Goal: Task Accomplishment & Management: Manage account settings

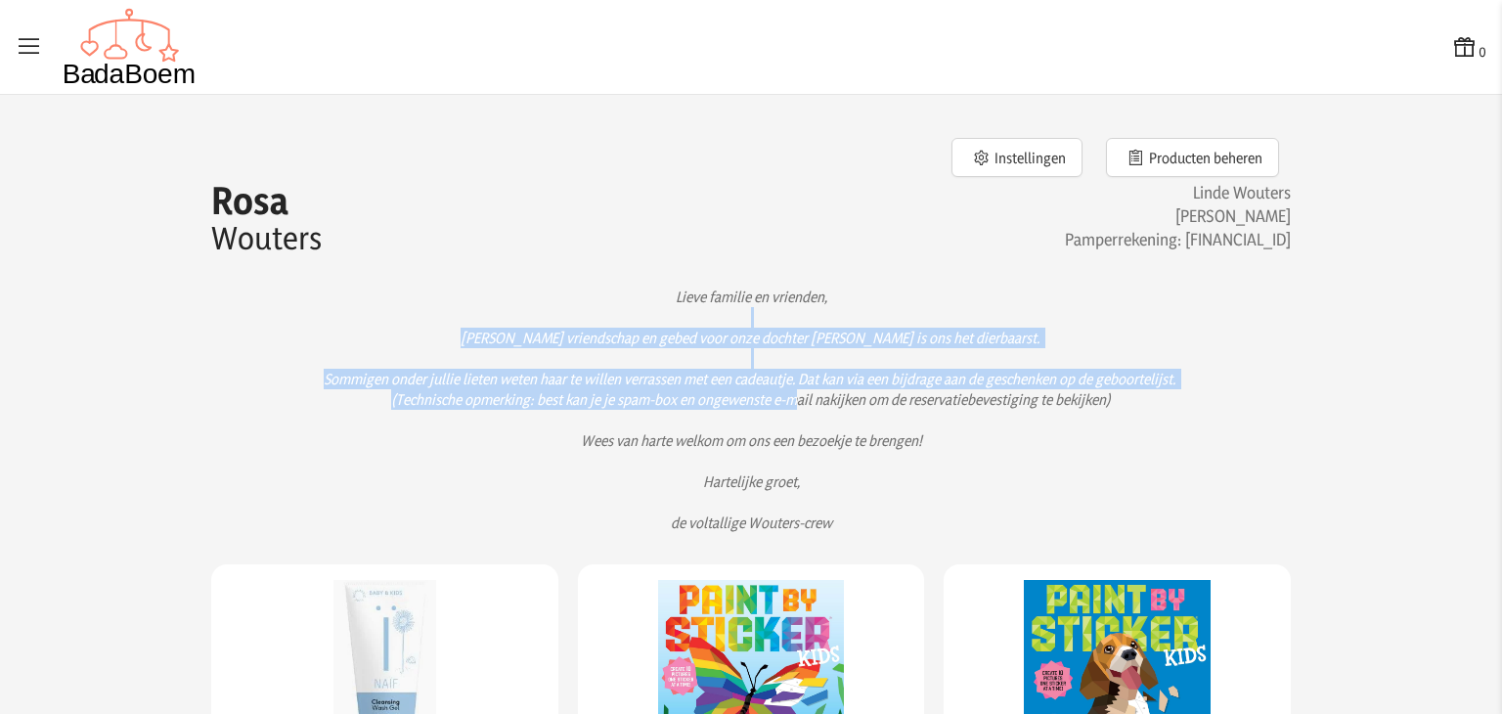
drag, startPoint x: 901, startPoint y: 326, endPoint x: 886, endPoint y: 393, distance: 69.2
click at [886, 393] on p "Lieve familie en vrienden, [PERSON_NAME] vriendschap en gebed voor onze dochter…" at bounding box center [750, 409] width 1017 height 246
click at [885, 393] on p "Lieve familie en vrienden, [PERSON_NAME] vriendschap en gebed voor onze dochter…" at bounding box center [750, 409] width 1017 height 246
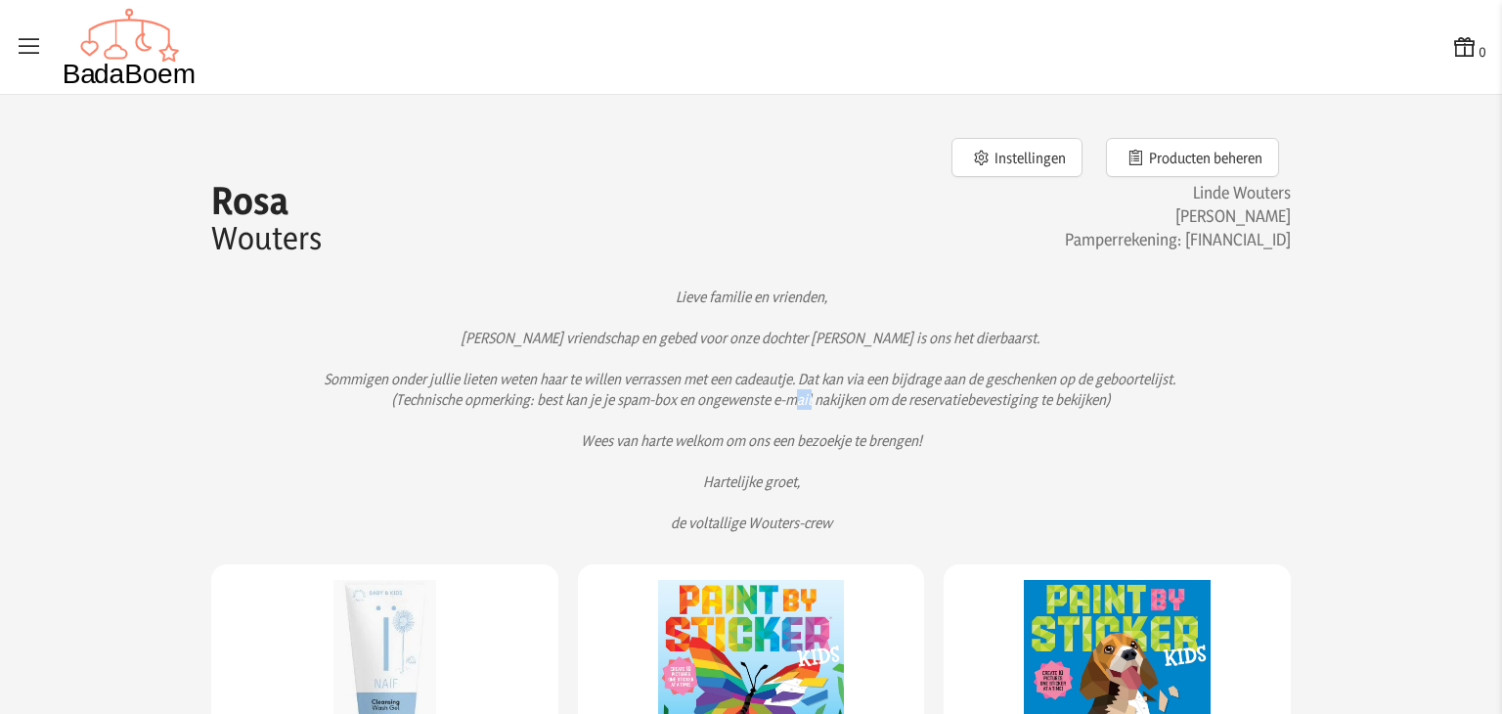
click at [885, 393] on p "Lieve familie en vrienden, [PERSON_NAME] vriendschap en gebed voor onze dochter…" at bounding box center [750, 409] width 1017 height 246
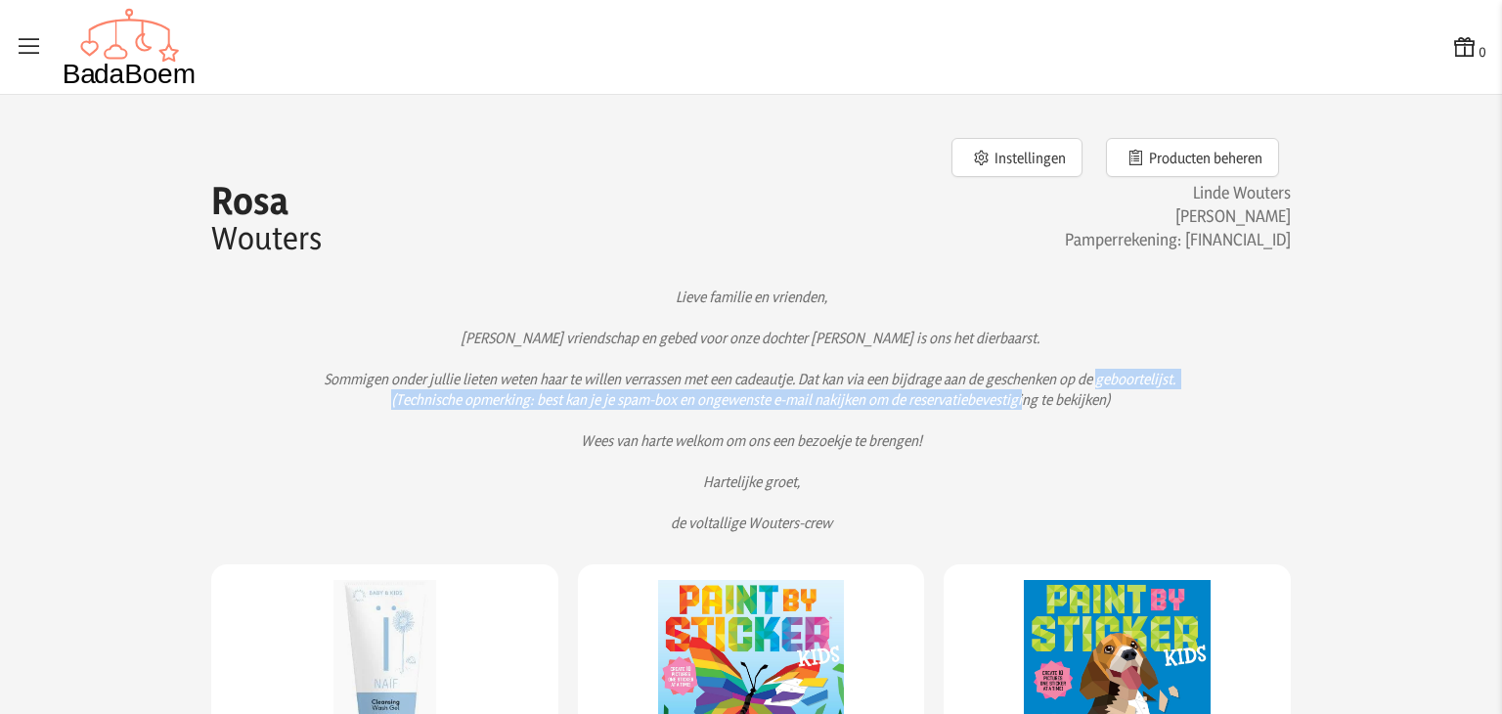
click at [885, 393] on p "Lieve familie en vrienden, [PERSON_NAME] vriendschap en gebed voor onze dochter…" at bounding box center [750, 409] width 1017 height 246
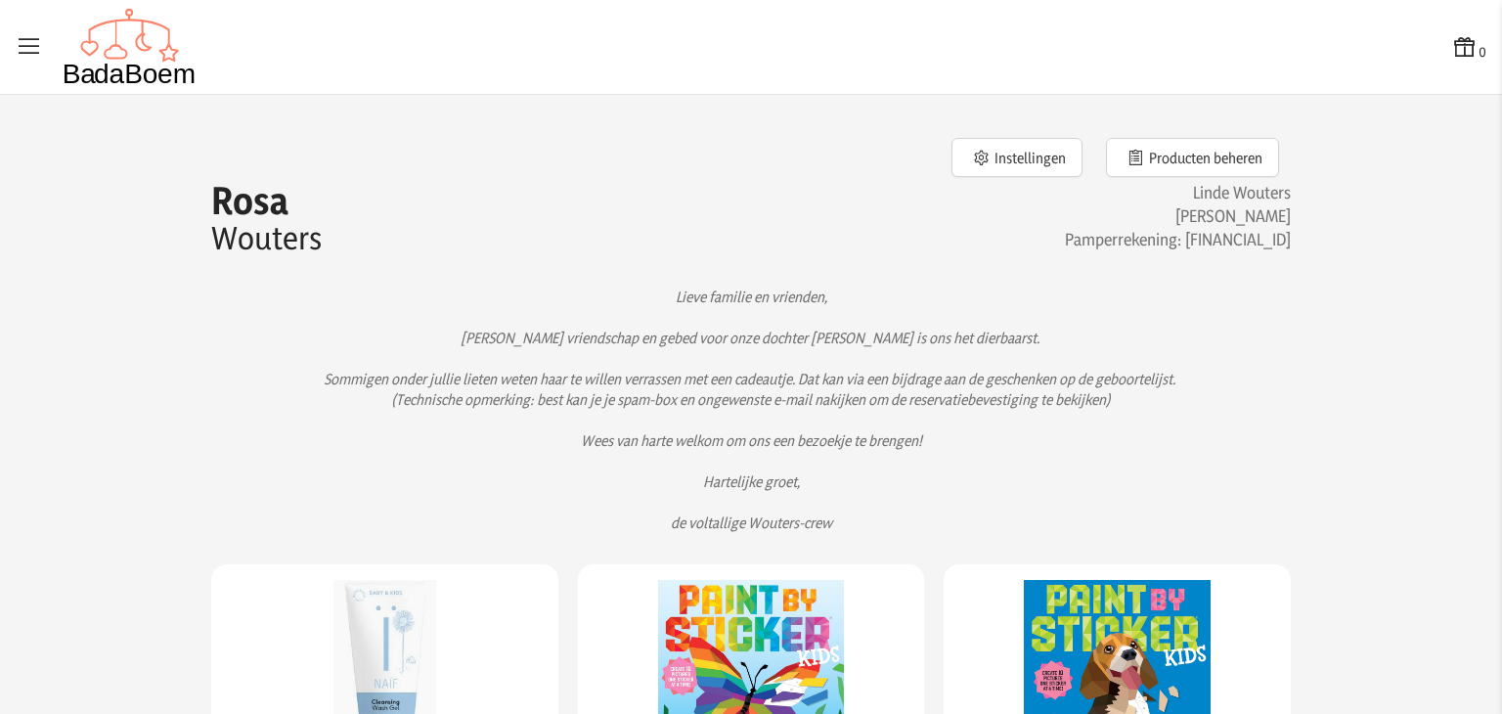
click at [890, 371] on p "Lieve familie en vrienden, [PERSON_NAME] vriendschap en gebed voor onze dochter…" at bounding box center [750, 409] width 1017 height 246
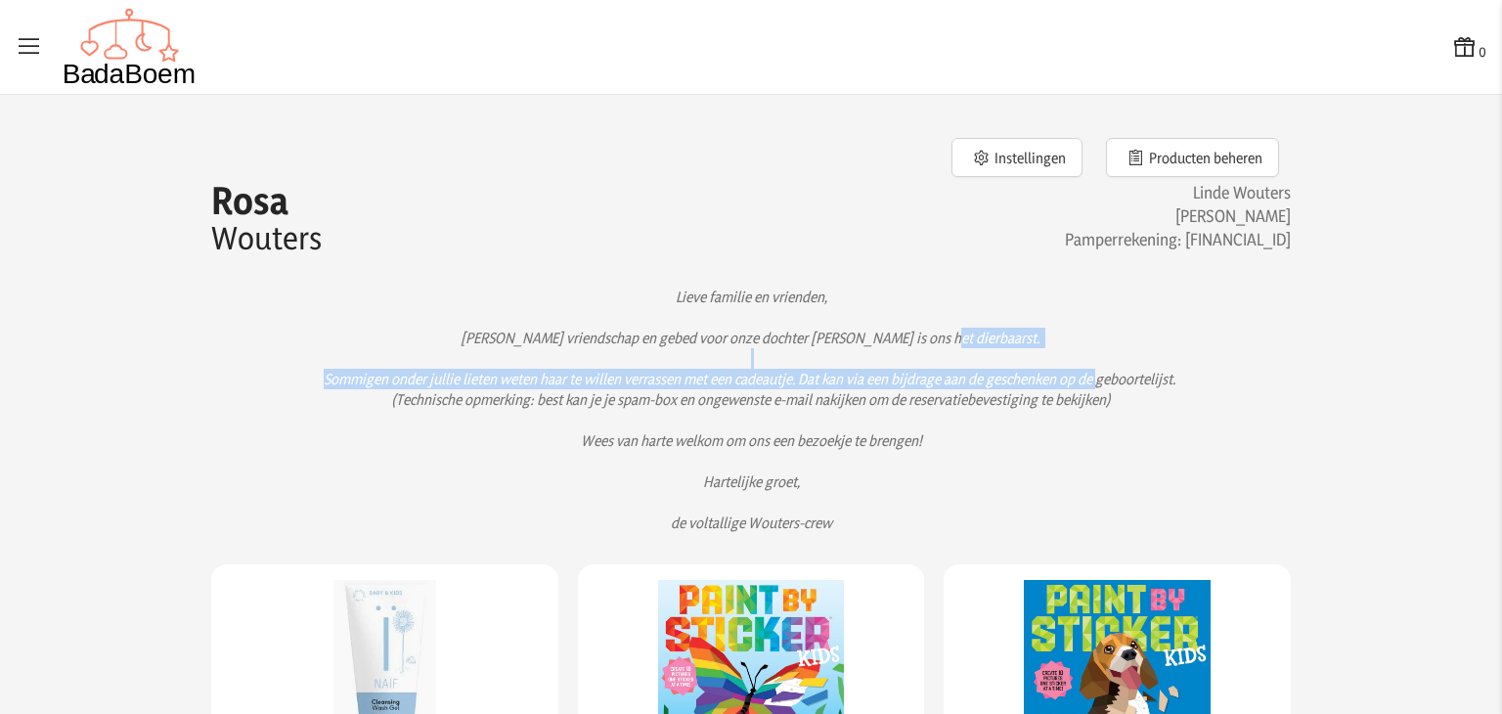
drag, startPoint x: 890, startPoint y: 371, endPoint x: 892, endPoint y: 353, distance: 18.7
click at [892, 353] on p "Lieve familie en vrienden, [PERSON_NAME] vriendschap en gebed voor onze dochter…" at bounding box center [750, 409] width 1017 height 246
drag, startPoint x: 892, startPoint y: 353, endPoint x: 881, endPoint y: 398, distance: 46.2
click at [881, 398] on p "Lieve familie en vrienden, [PERSON_NAME] vriendschap en gebed voor onze dochter…" at bounding box center [750, 409] width 1017 height 246
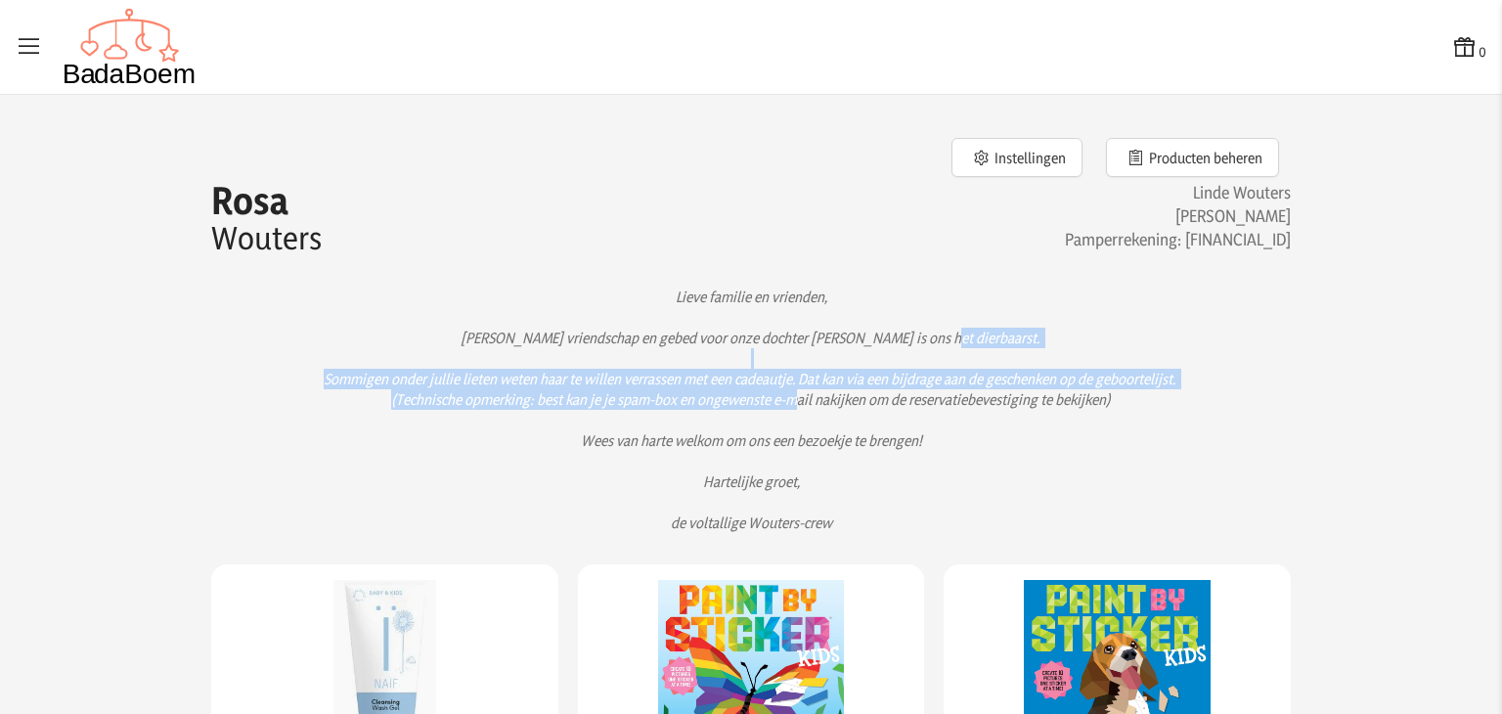
click at [881, 398] on p "Lieve familie en vrienden, [PERSON_NAME] vriendschap en gebed voor onze dochter…" at bounding box center [750, 409] width 1017 height 246
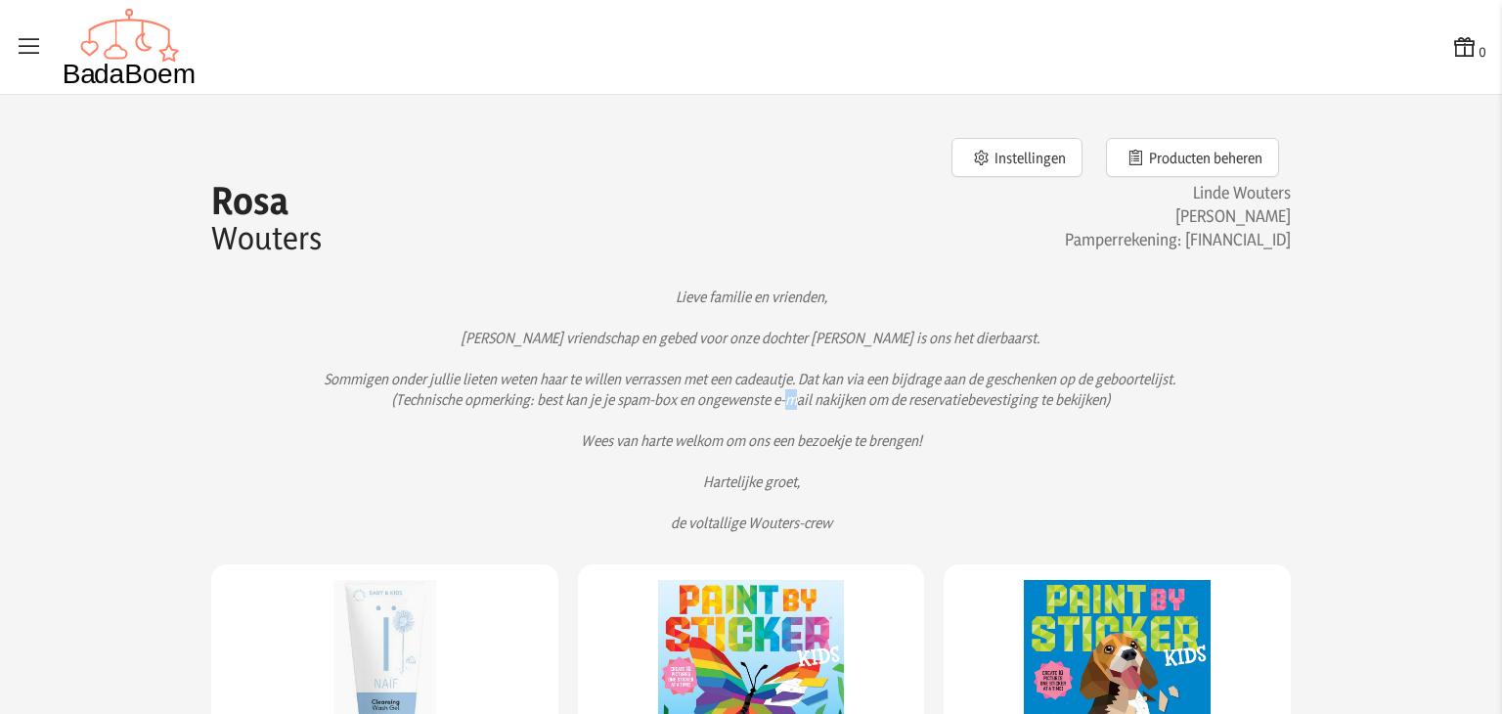
click at [881, 398] on p "Lieve familie en vrienden, [PERSON_NAME] vriendschap en gebed voor onze dochter…" at bounding box center [750, 409] width 1017 height 246
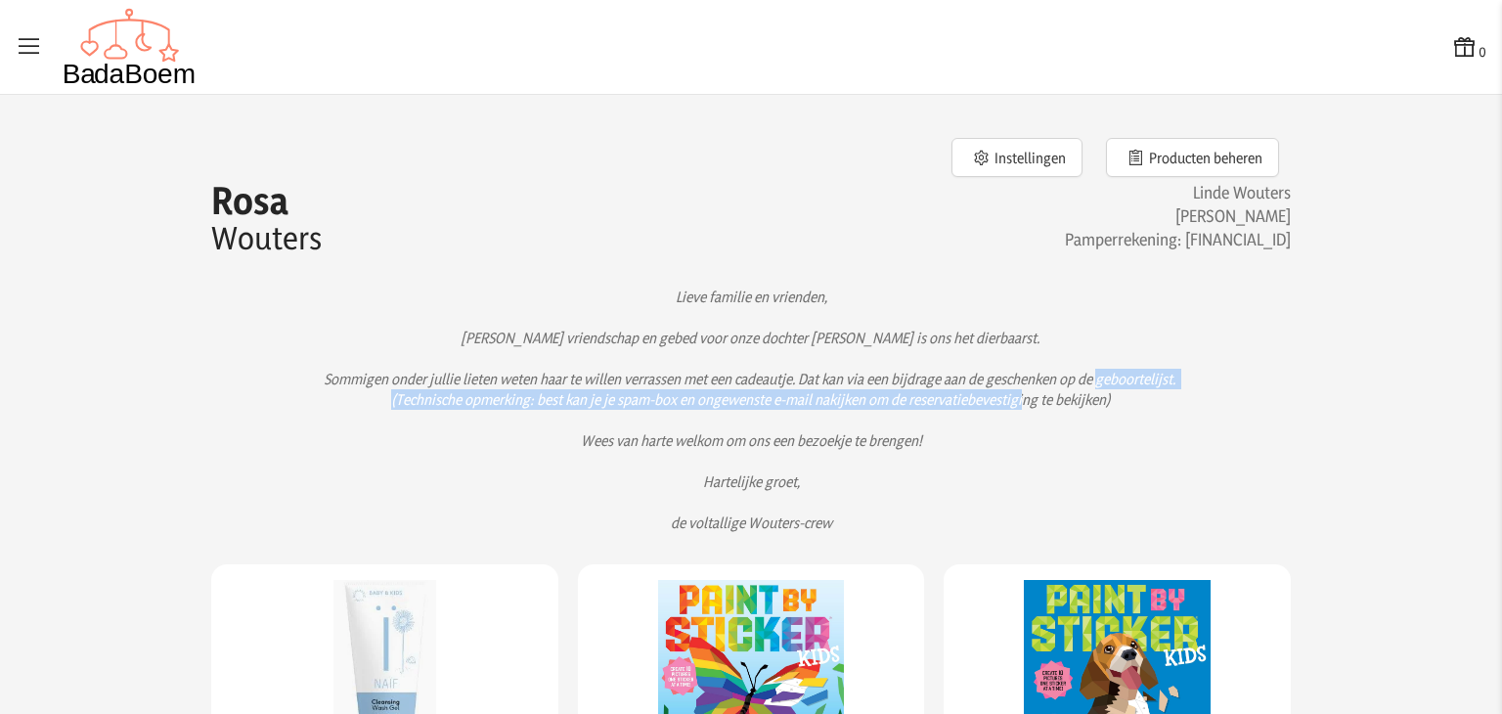
click at [881, 398] on p "Lieve familie en vrienden, [PERSON_NAME] vriendschap en gebed voor onze dochter…" at bounding box center [750, 409] width 1017 height 246
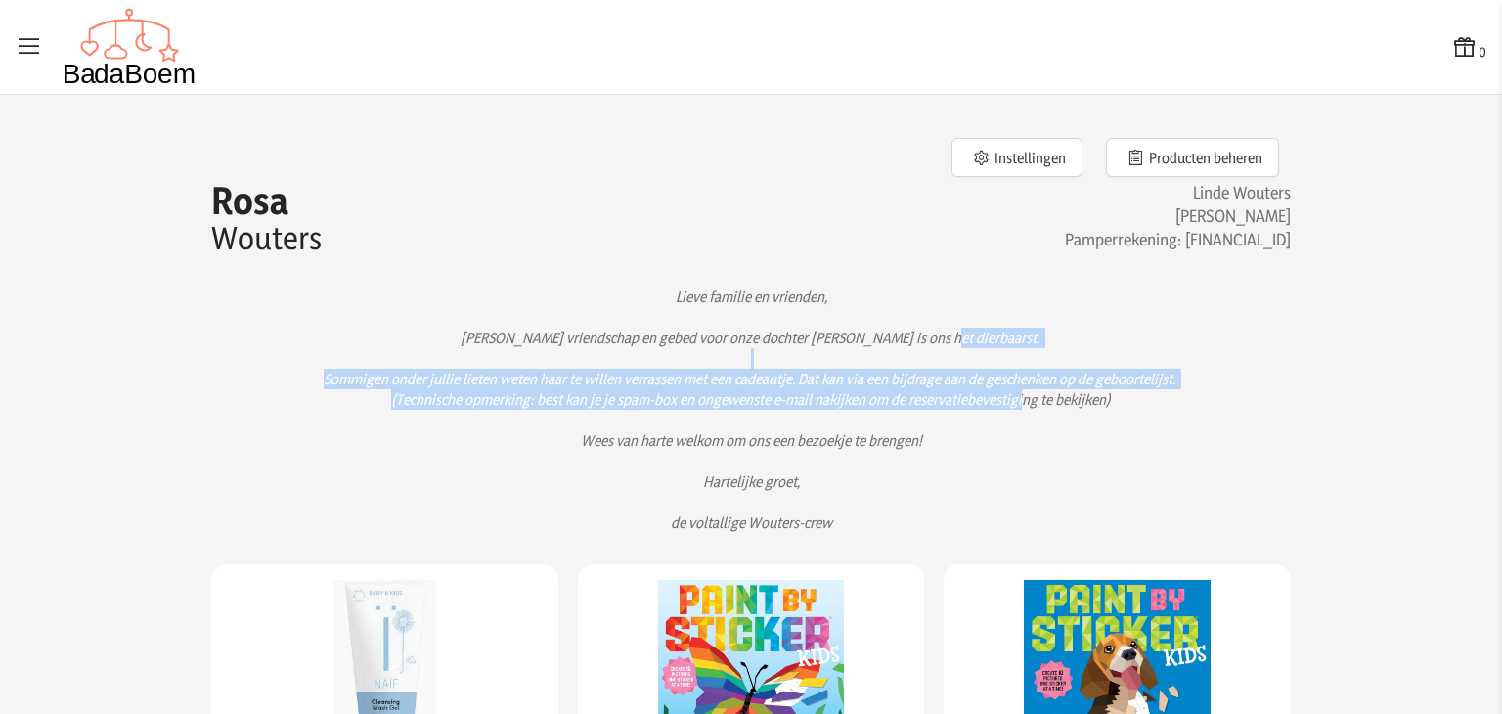
drag, startPoint x: 881, startPoint y: 398, endPoint x: 881, endPoint y: 360, distance: 38.1
click at [881, 360] on p "Lieve familie en vrienden, [PERSON_NAME] vriendschap en gebed voor onze dochter…" at bounding box center [750, 409] width 1017 height 246
drag, startPoint x: 881, startPoint y: 360, endPoint x: 869, endPoint y: 418, distance: 59.8
click at [869, 418] on p "Lieve familie en vrienden, [PERSON_NAME] vriendschap en gebed voor onze dochter…" at bounding box center [750, 409] width 1017 height 246
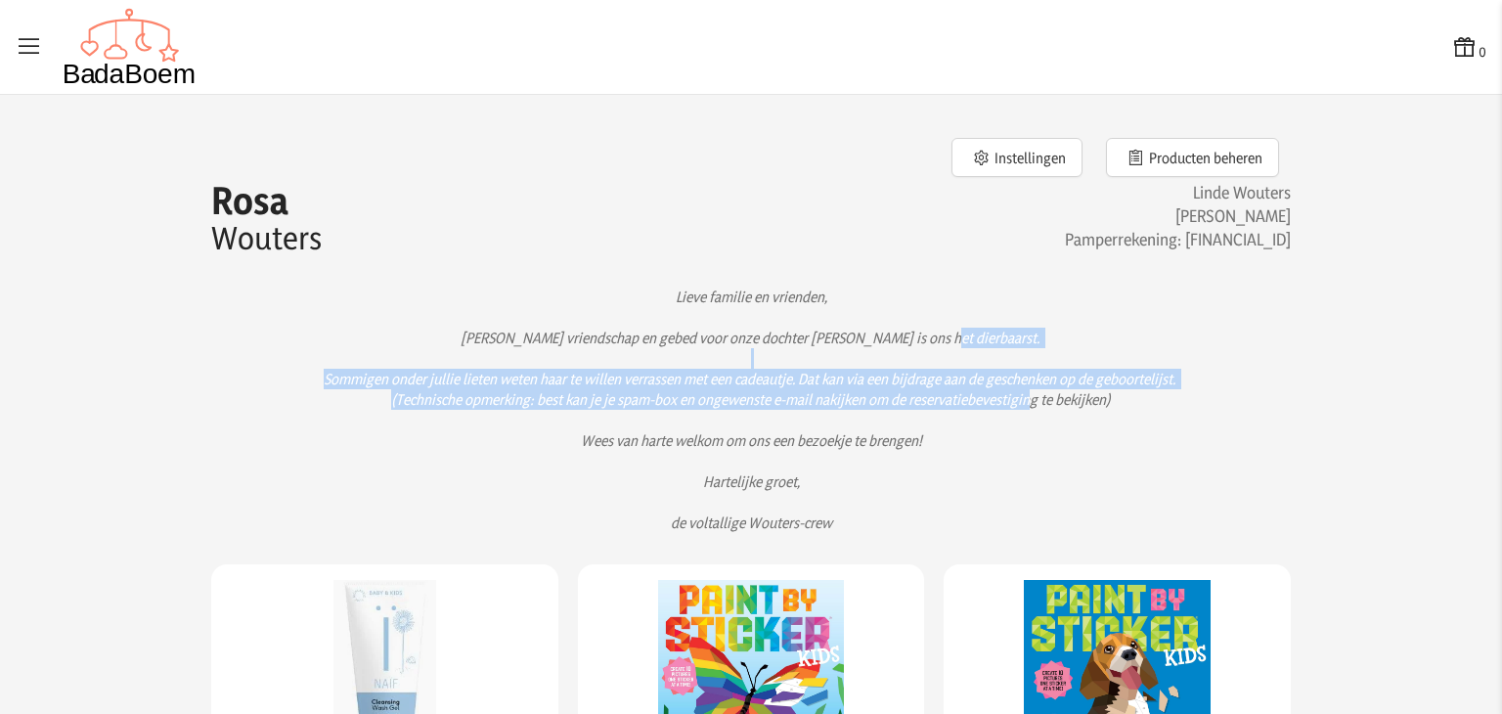
click at [868, 418] on p "Lieve familie en vrienden, [PERSON_NAME] vriendschap en gebed voor onze dochter…" at bounding box center [750, 409] width 1017 height 246
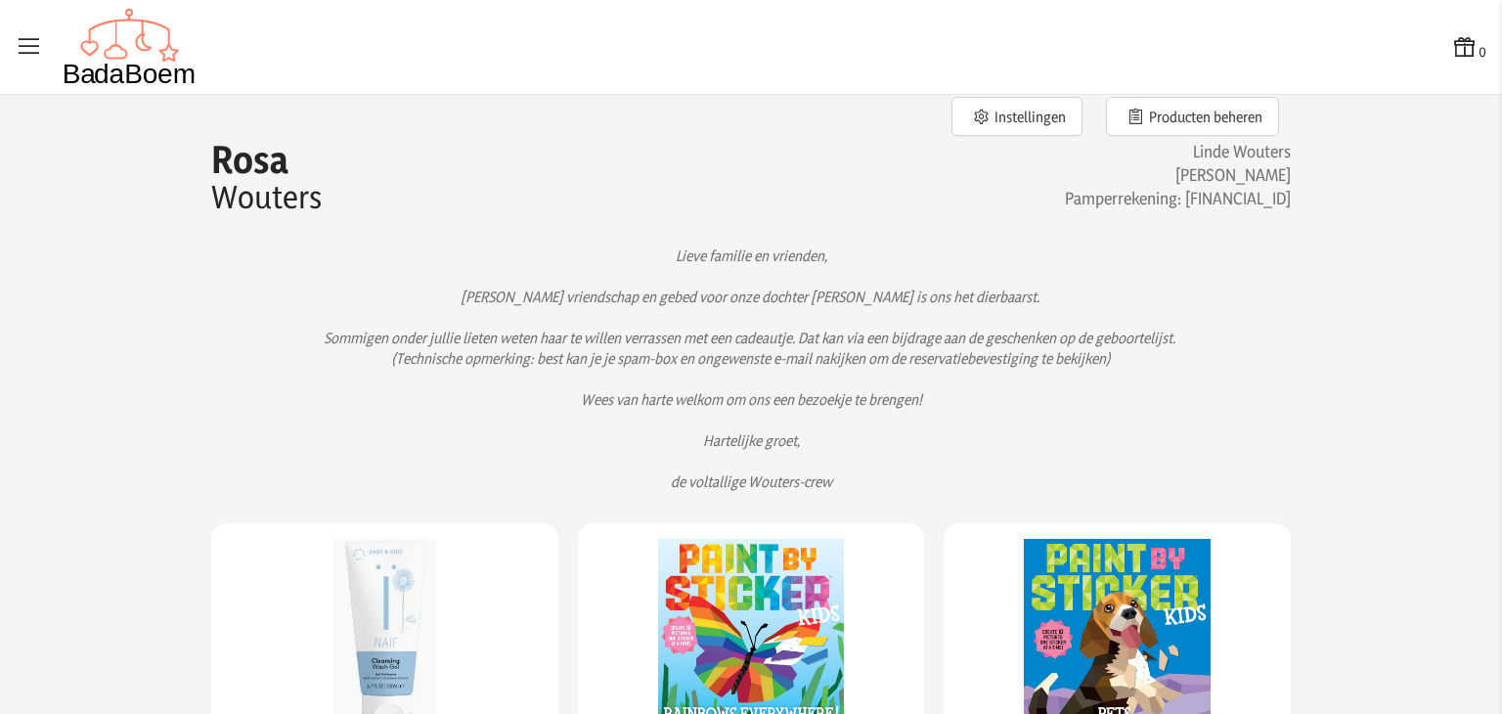
scroll to position [42, 0]
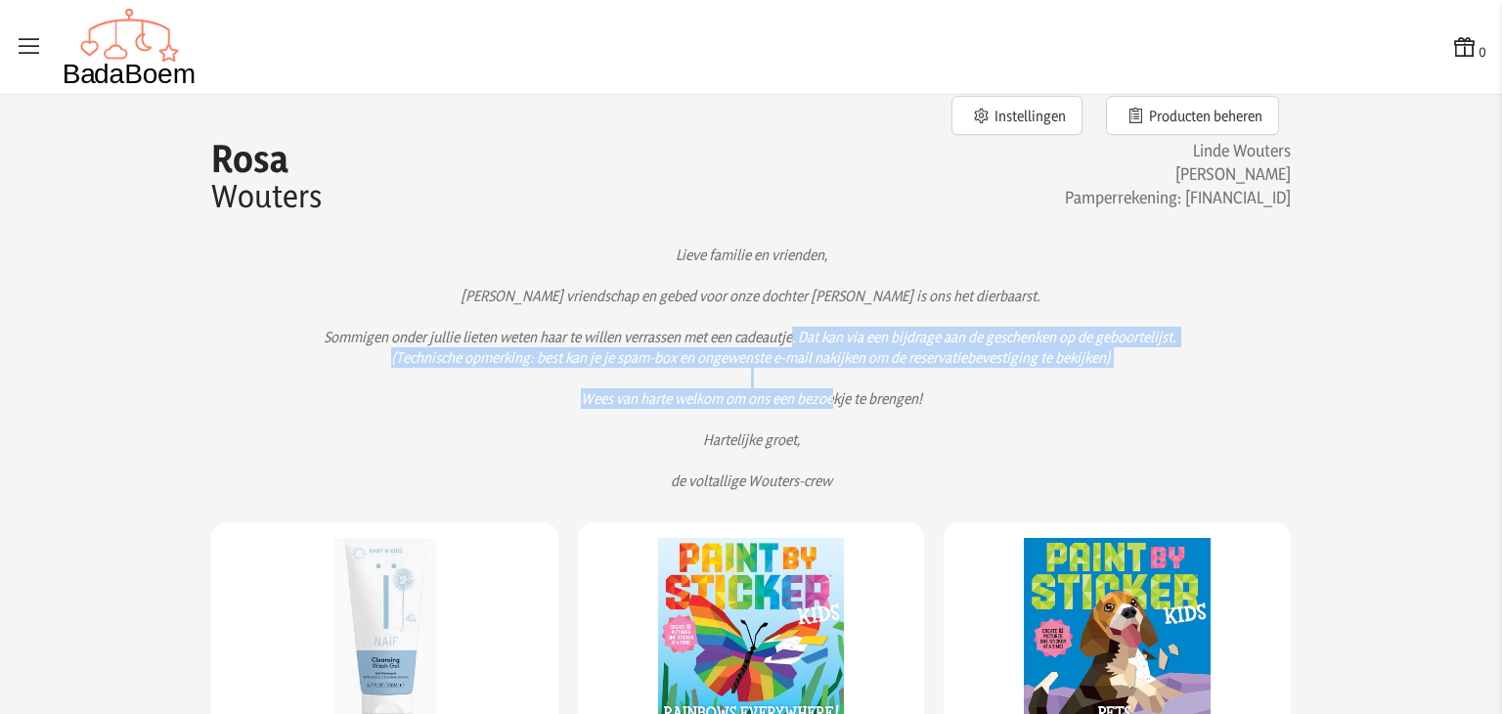
drag, startPoint x: 868, startPoint y: 418, endPoint x: 873, endPoint y: 340, distance: 78.4
click at [873, 340] on p "Lieve familie en vrienden, [PERSON_NAME] vriendschap en gebed voor onze dochter…" at bounding box center [750, 367] width 1017 height 246
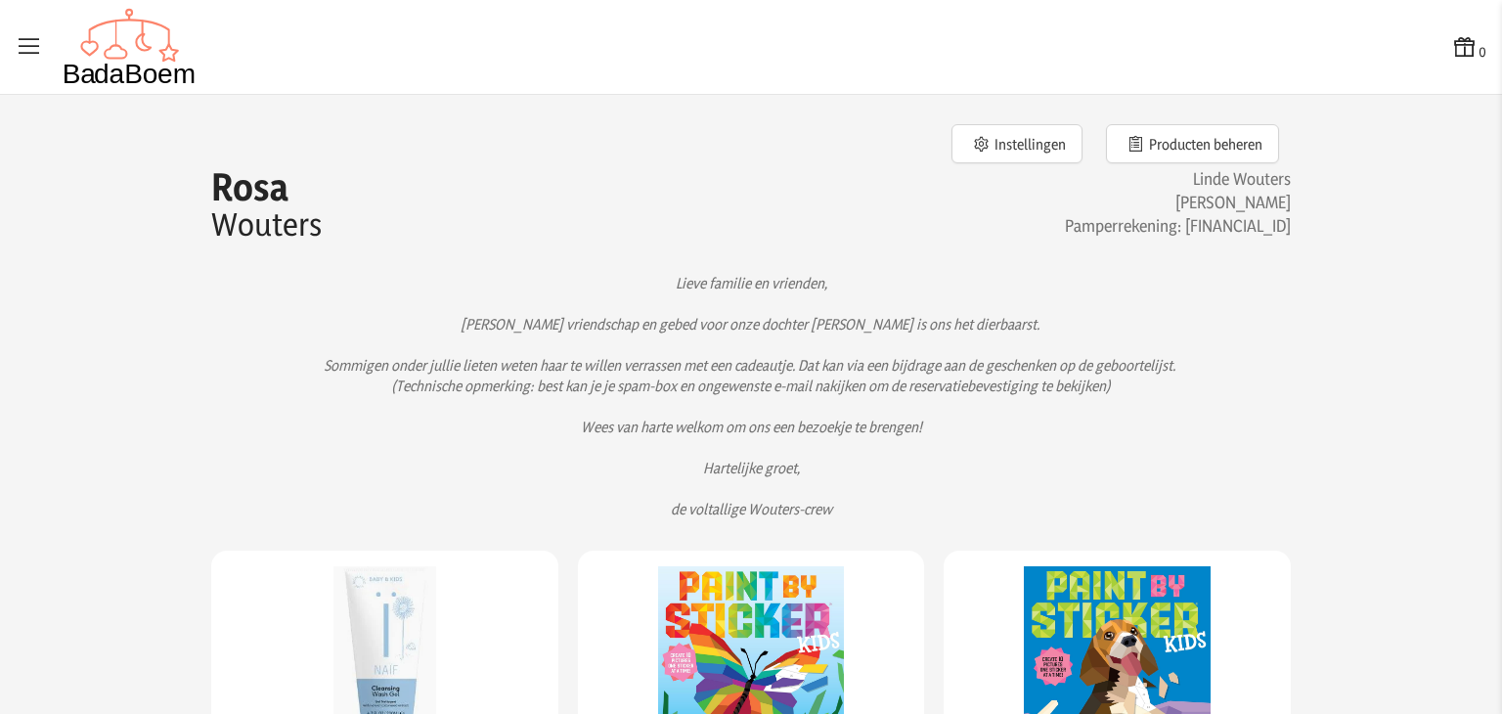
scroll to position [12, 0]
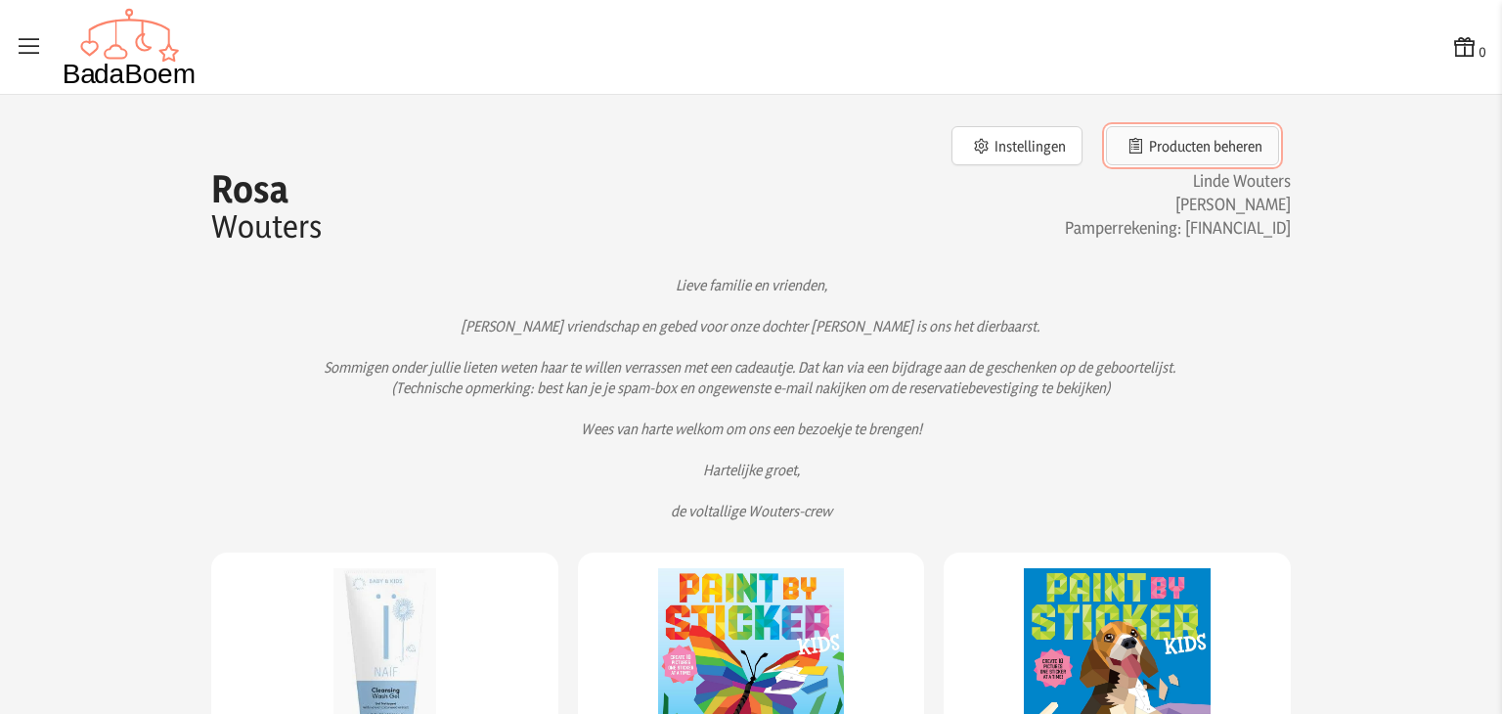
click at [1209, 148] on button "Producten beheren" at bounding box center [1192, 145] width 173 height 39
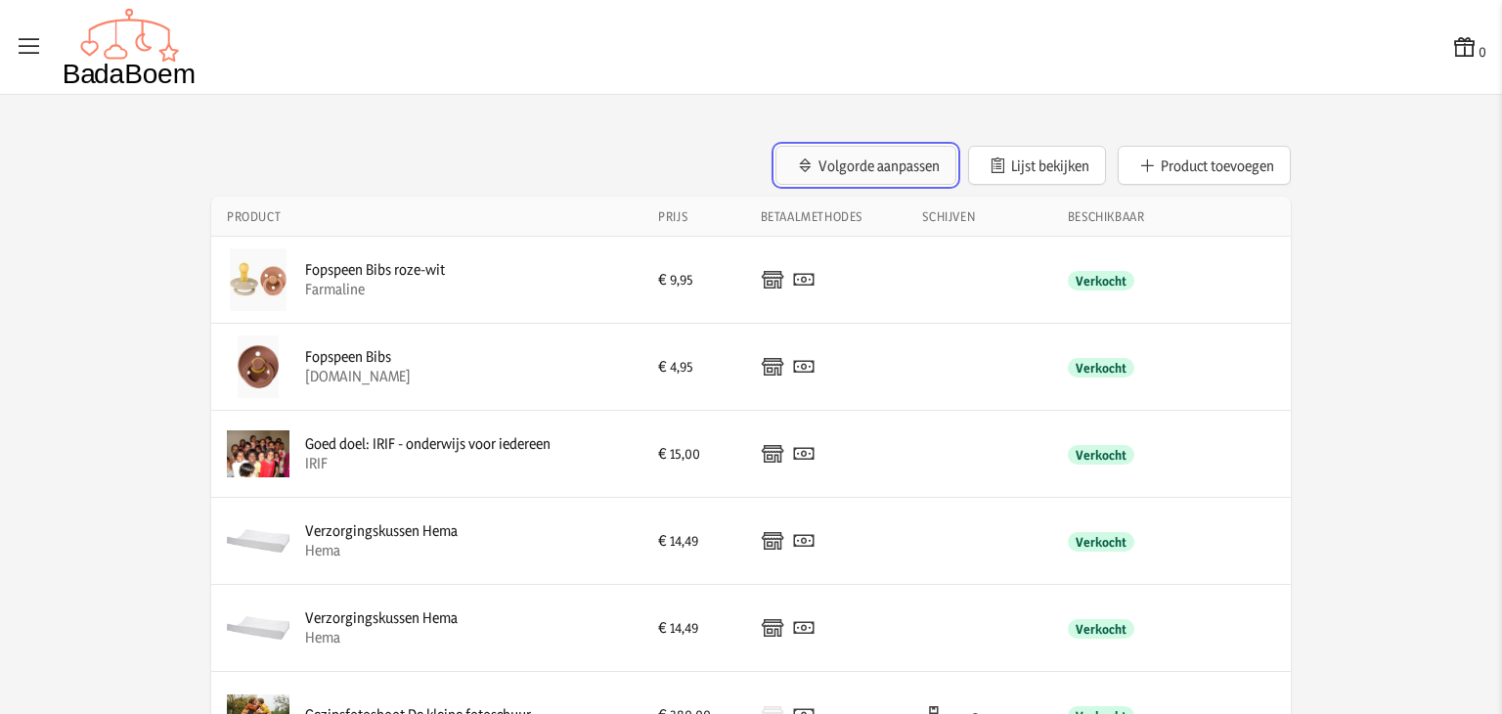
click at [873, 179] on button "Volgorde aanpassen" at bounding box center [865, 165] width 181 height 39
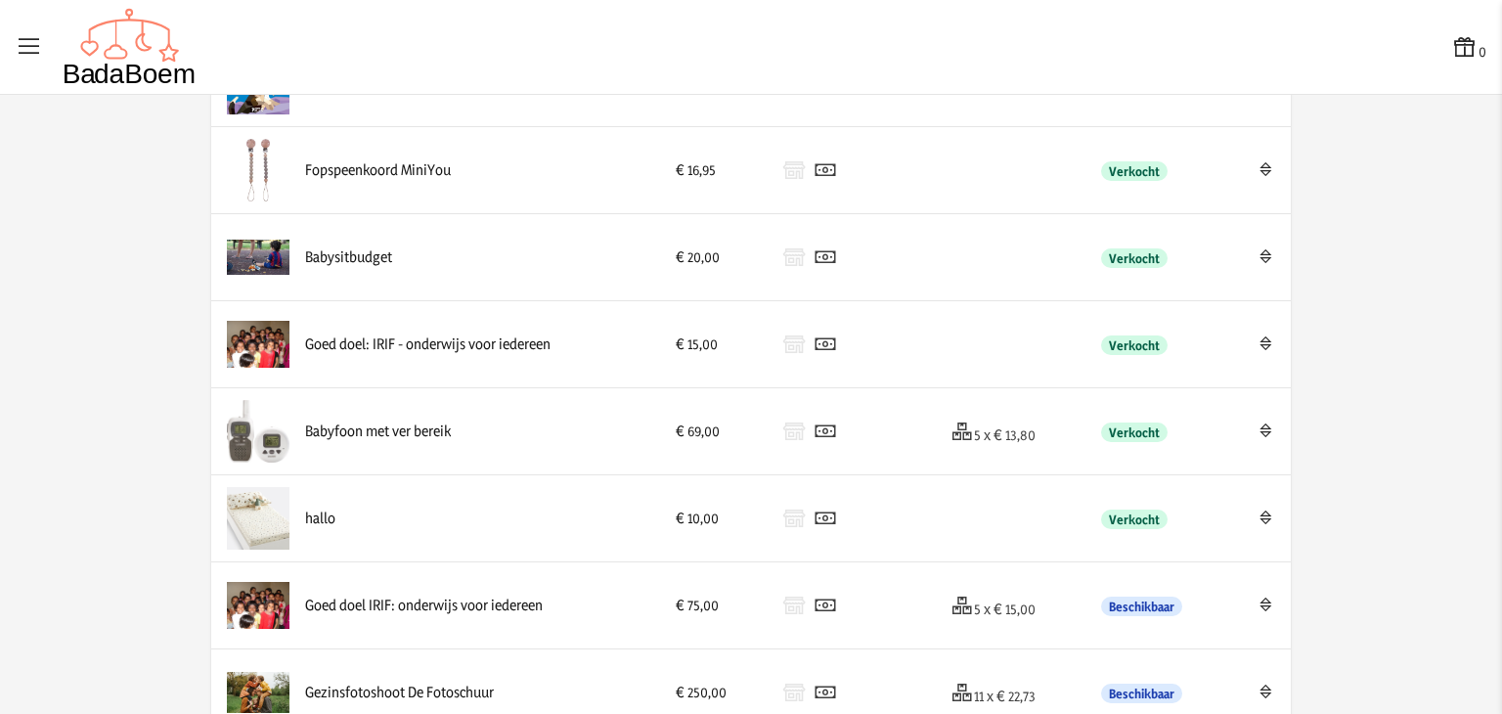
scroll to position [2742, 0]
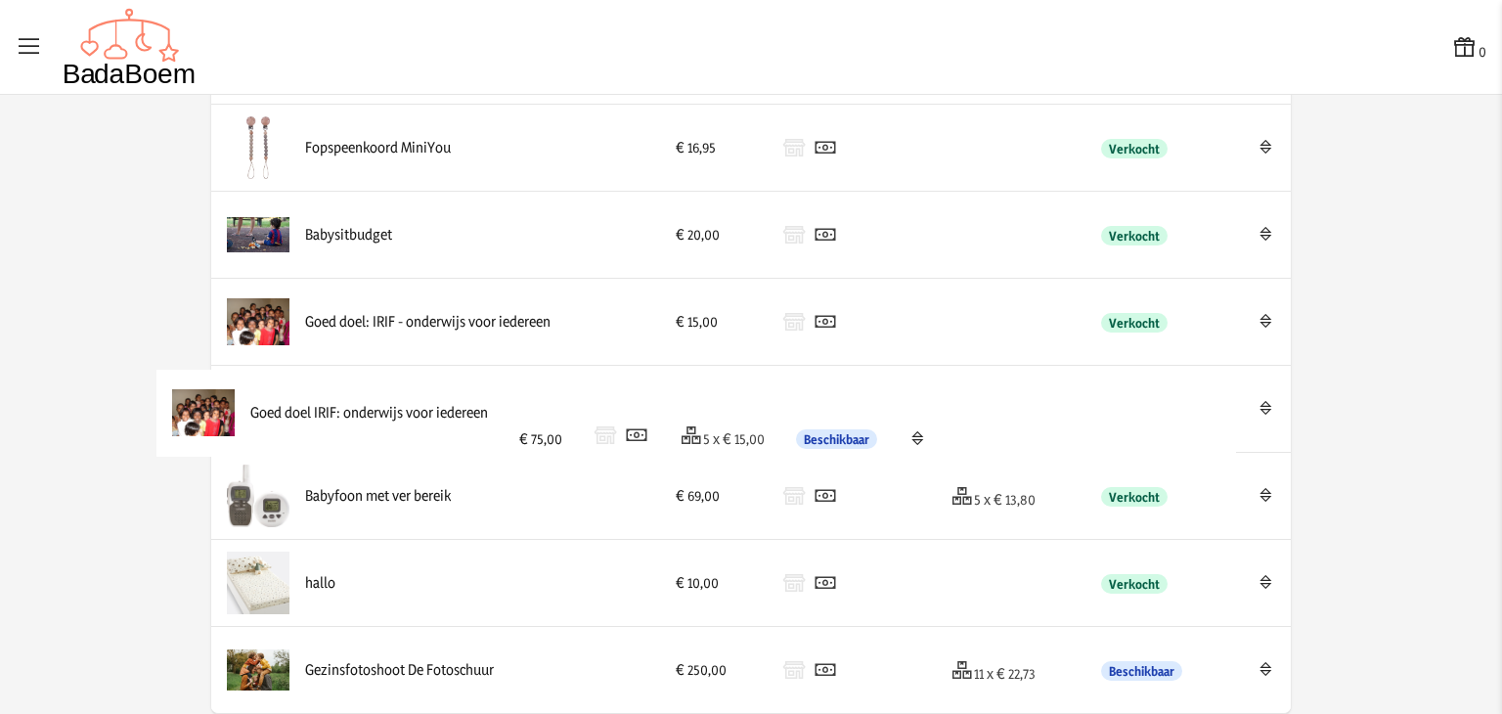
drag, startPoint x: 216, startPoint y: 589, endPoint x: 169, endPoint y: 427, distance: 168.0
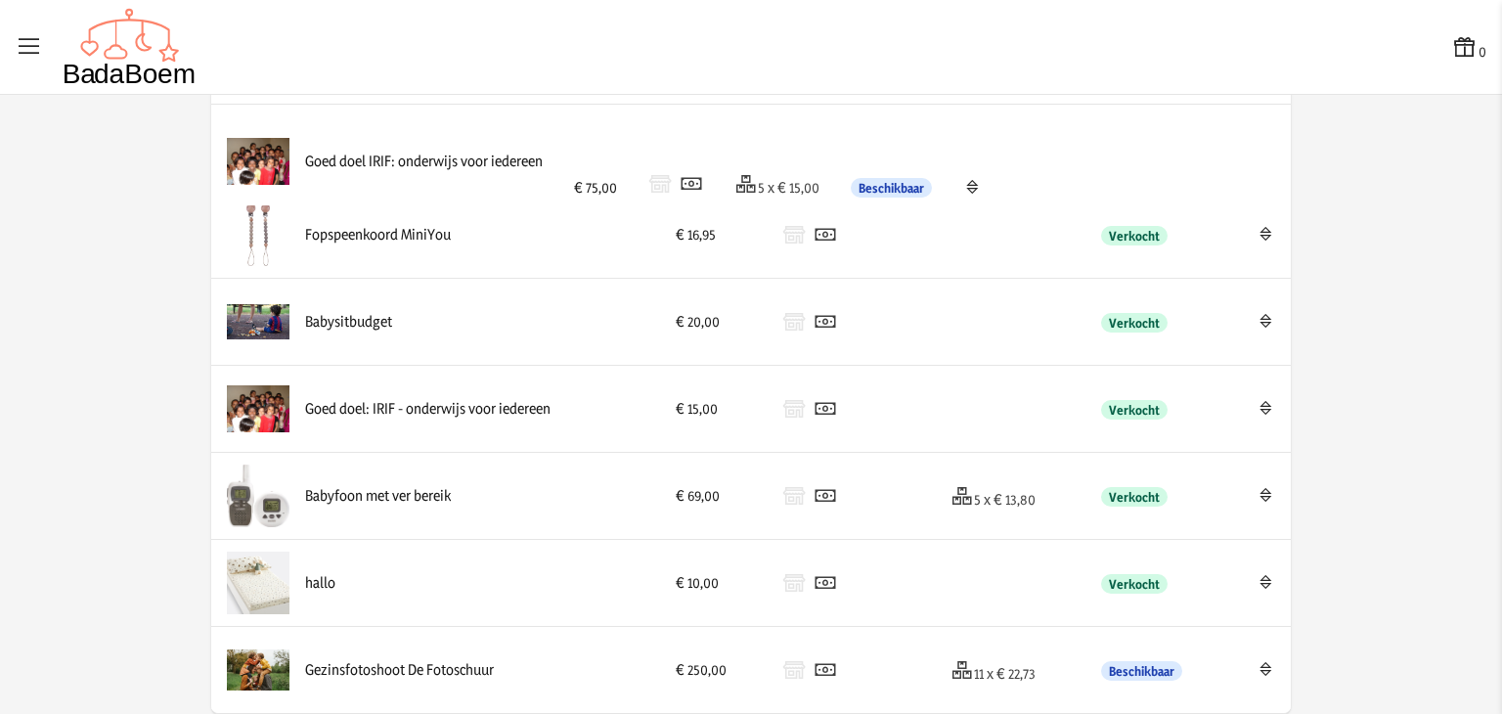
drag, startPoint x: 274, startPoint y: 413, endPoint x: 282, endPoint y: 173, distance: 239.6
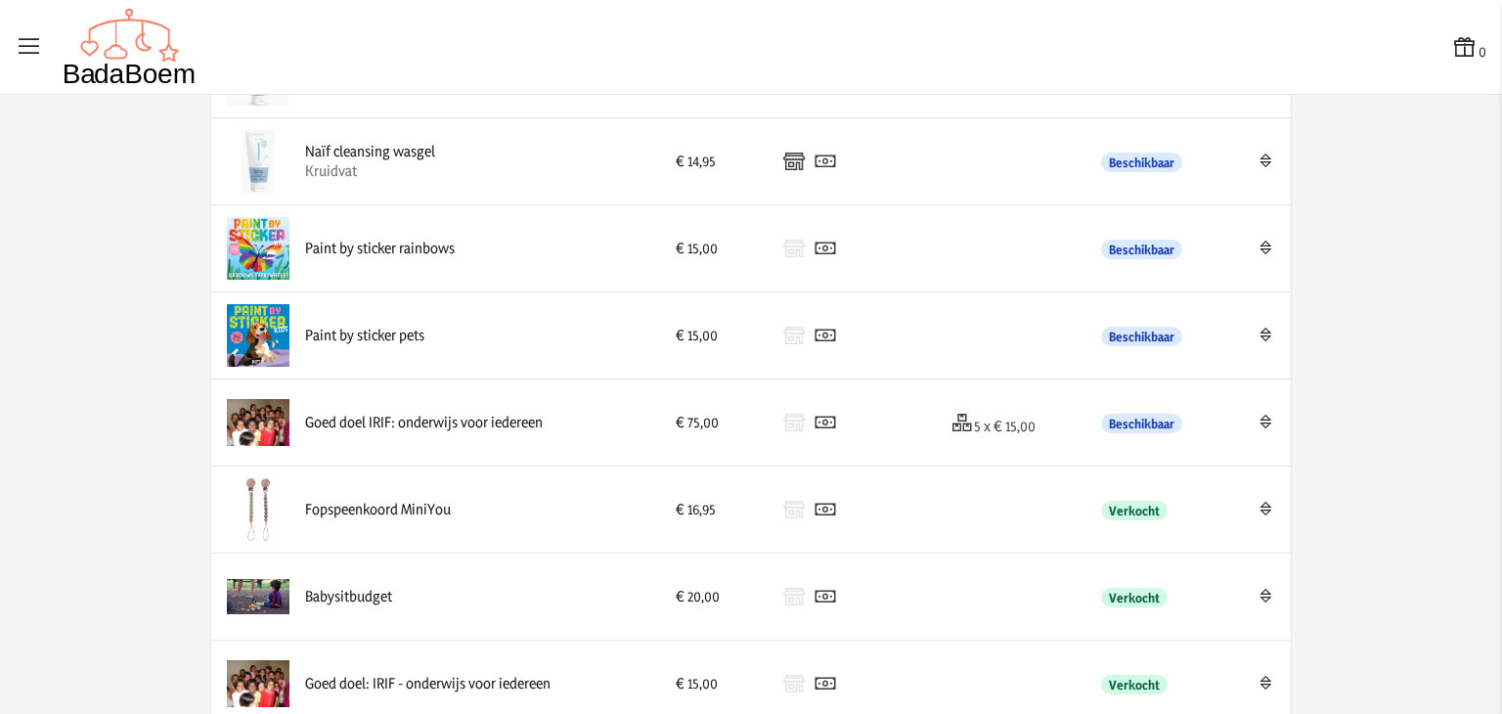
scroll to position [2468, 0]
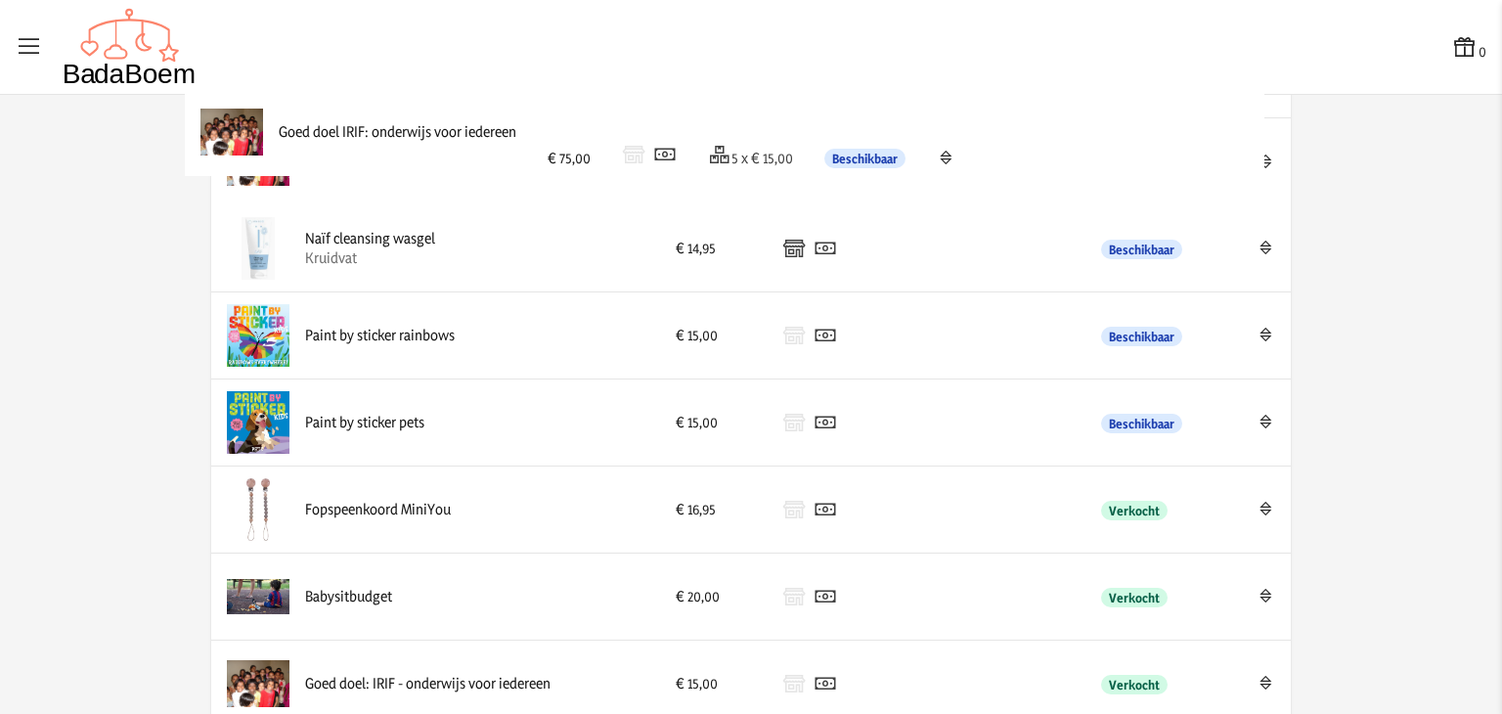
drag, startPoint x: 245, startPoint y: 424, endPoint x: 227, endPoint y: 142, distance: 283.1
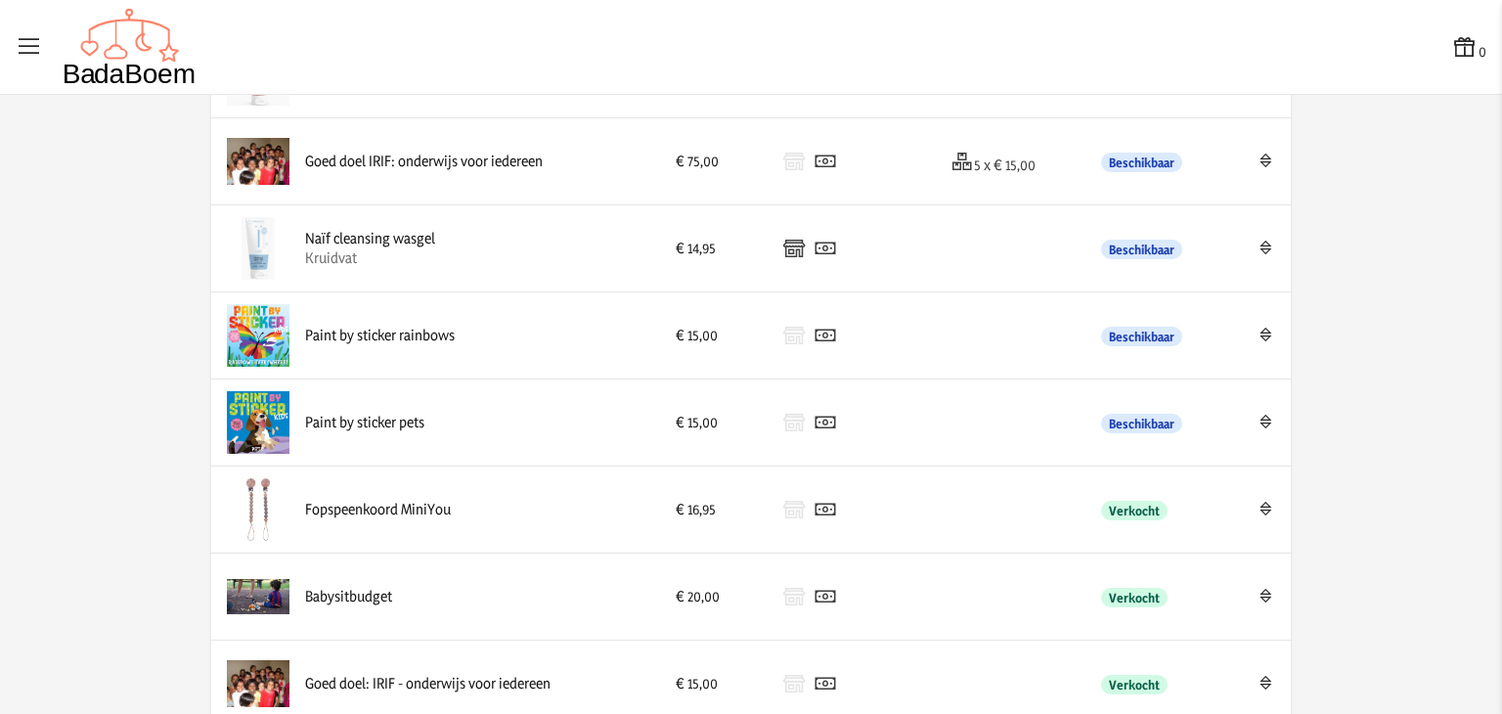
scroll to position [2742, 0]
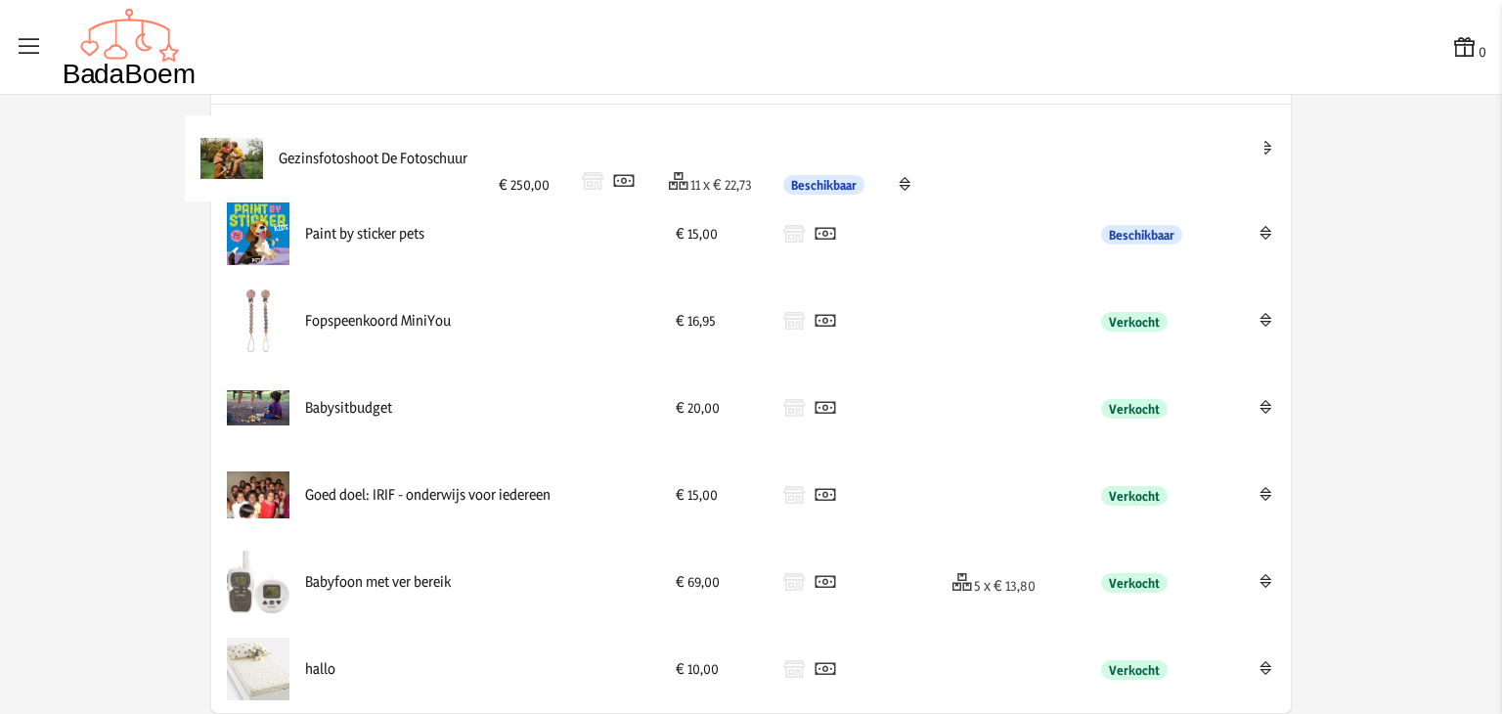
drag, startPoint x: 240, startPoint y: 668, endPoint x: 223, endPoint y: 165, distance: 502.8
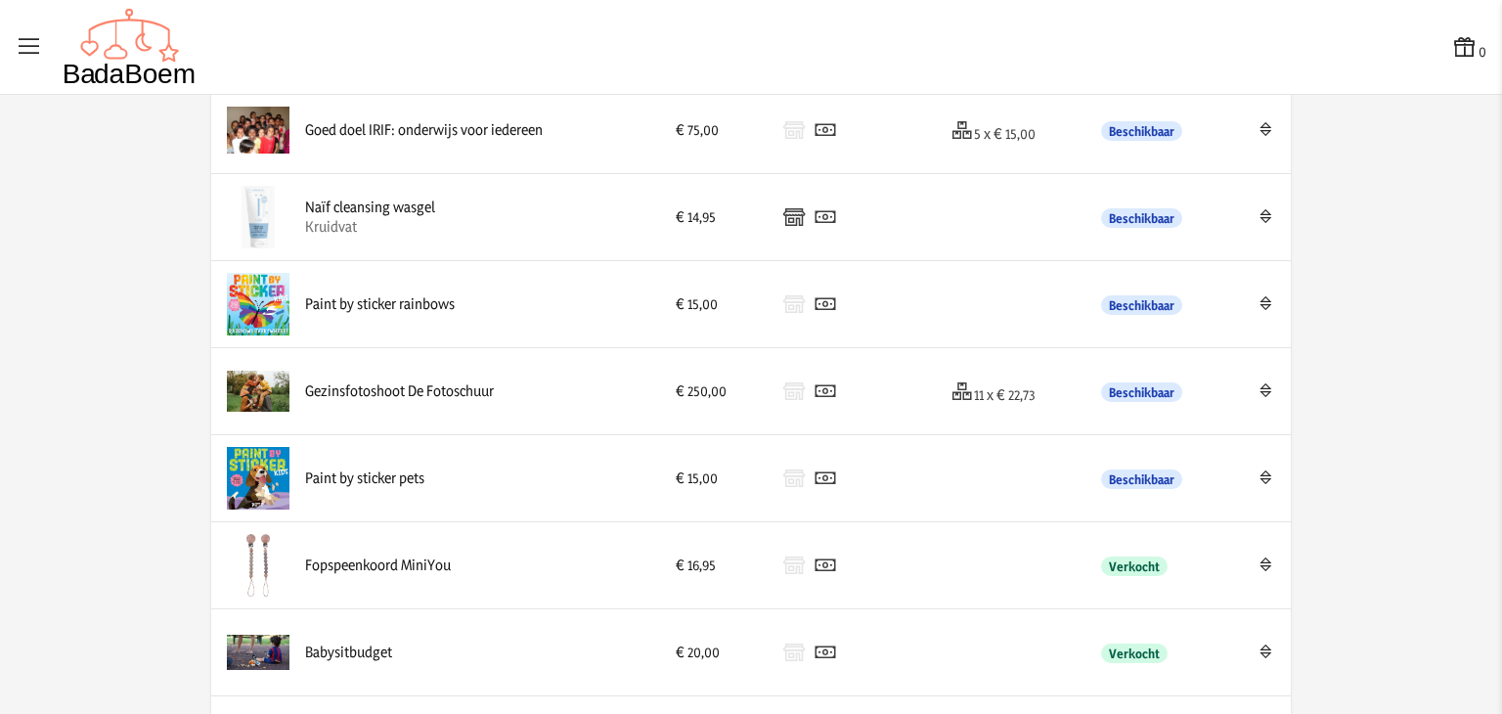
scroll to position [2495, 0]
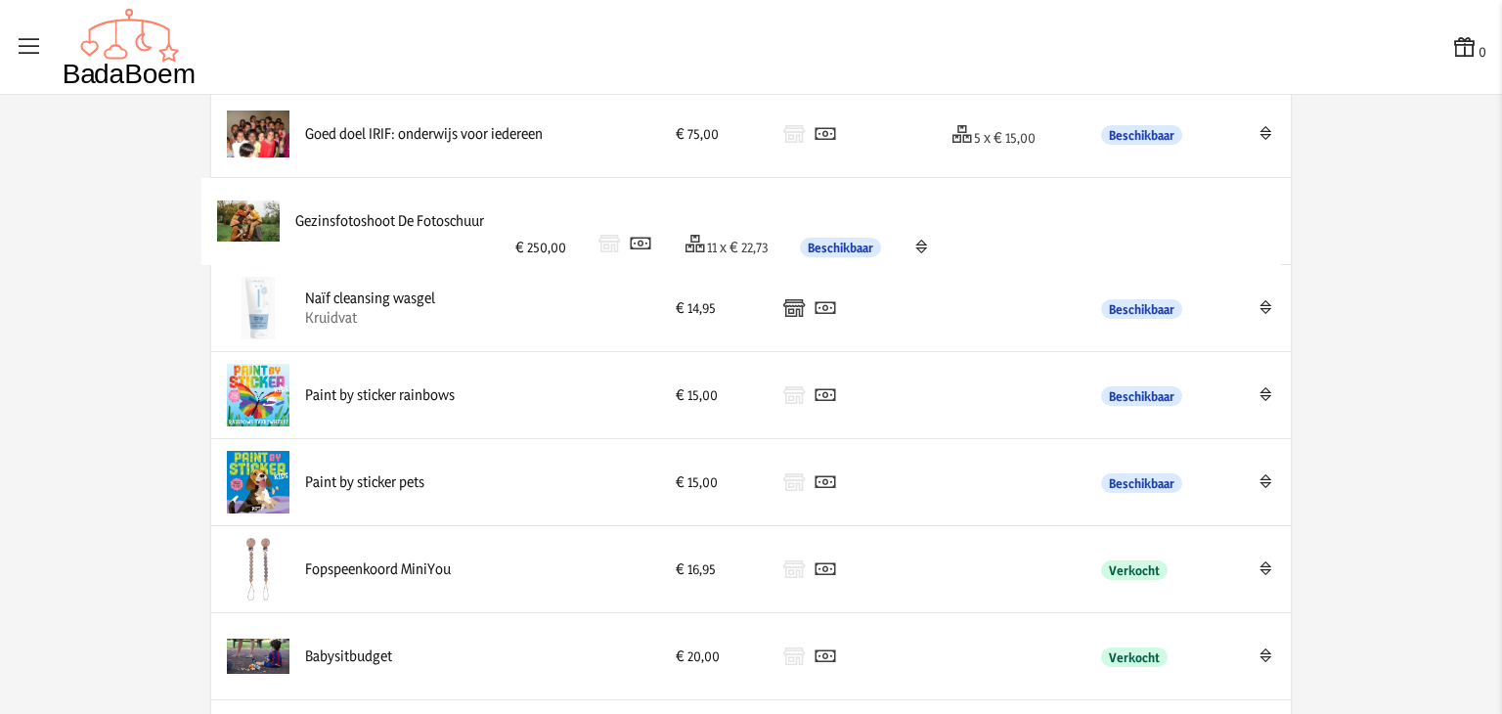
drag, startPoint x: 235, startPoint y: 388, endPoint x: 233, endPoint y: 222, distance: 166.2
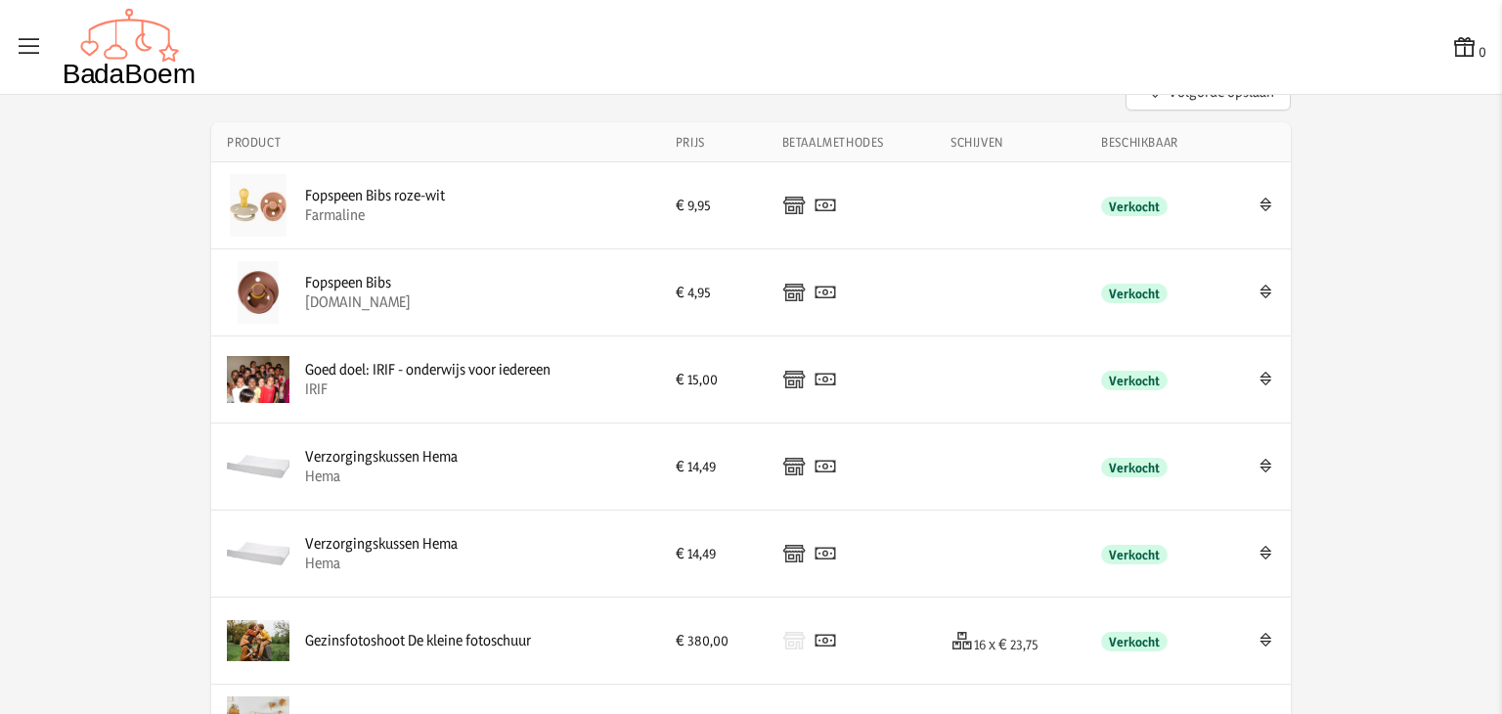
scroll to position [0, 0]
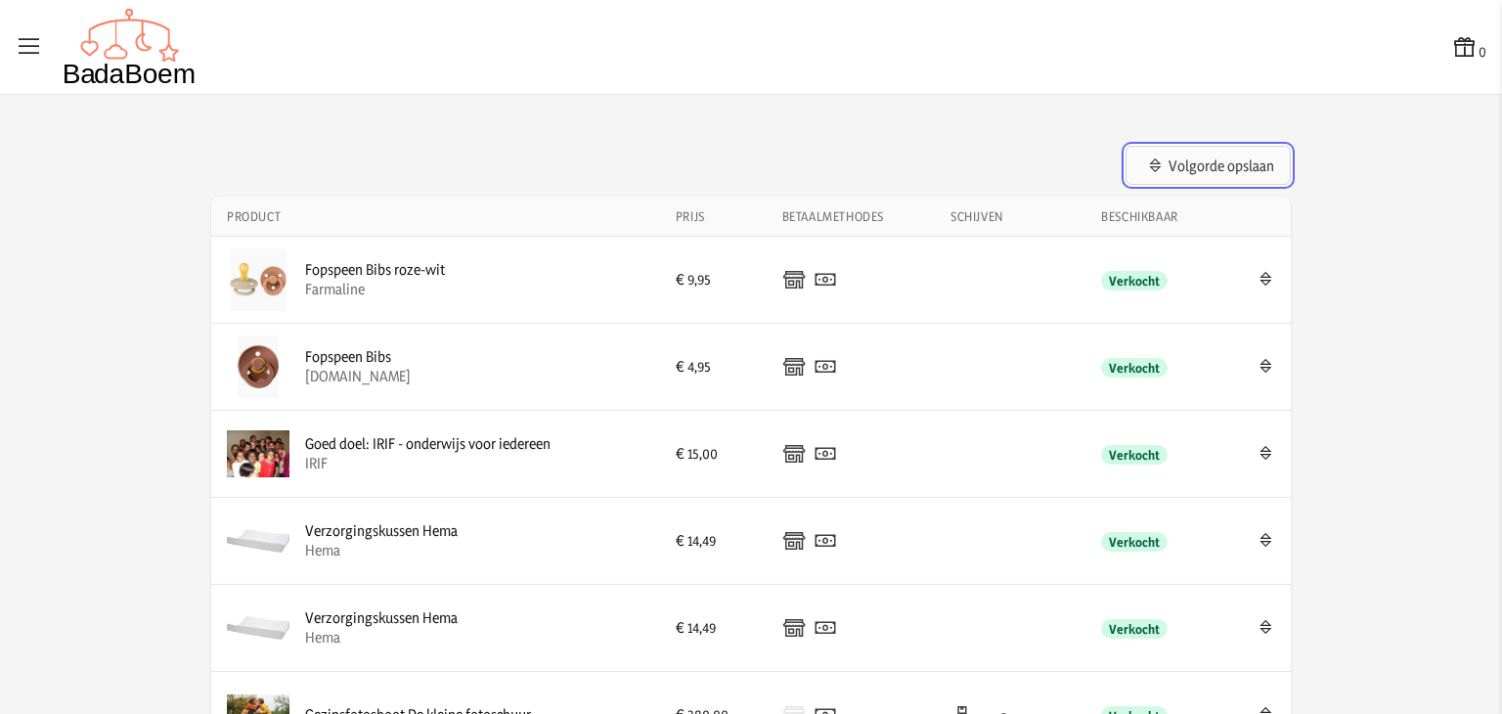
click at [1223, 173] on button "Volgorde opslaan" at bounding box center [1207, 165] width 165 height 39
